Goal: Transaction & Acquisition: Purchase product/service

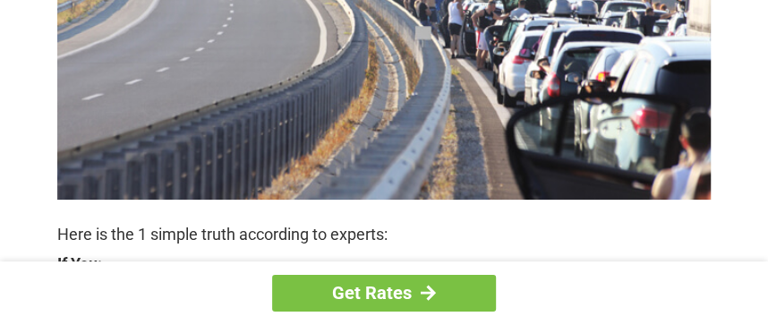
scroll to position [448, 0]
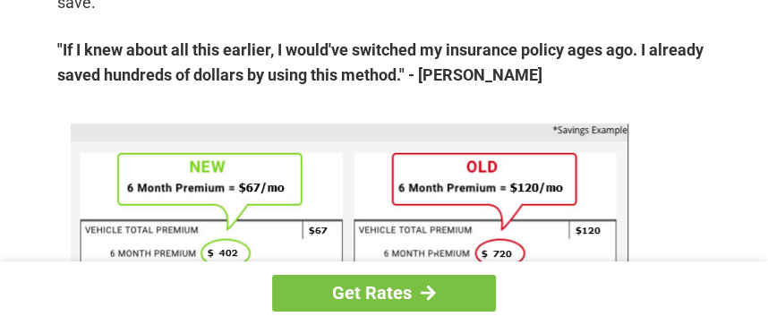
scroll to position [1254, 0]
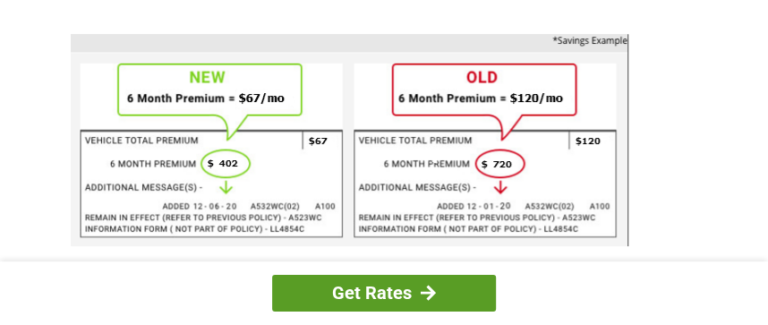
click at [391, 289] on link "Get Rates" at bounding box center [384, 293] width 224 height 37
